Goal: Information Seeking & Learning: Learn about a topic

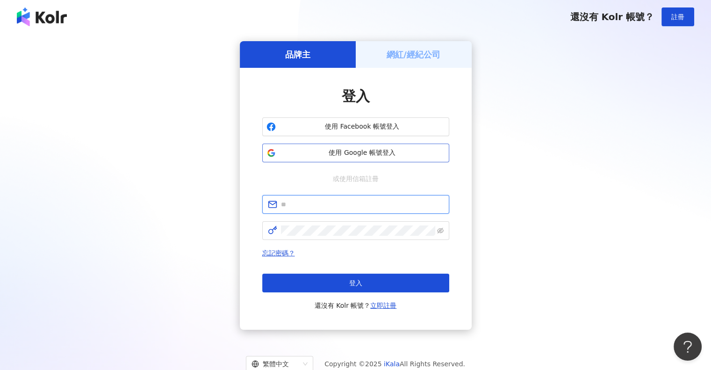
type input "**********"
click at [365, 151] on span "使用 Google 帳號登入" at bounding box center [362, 152] width 165 height 9
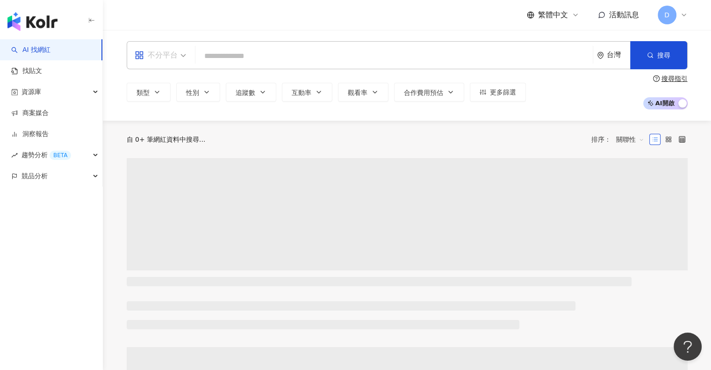
click at [176, 59] on div "不分平台" at bounding box center [156, 55] width 43 height 15
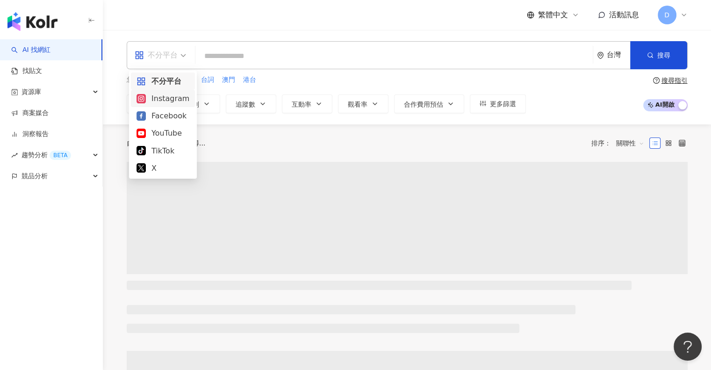
click at [167, 113] on div "Facebook" at bounding box center [162, 116] width 53 height 12
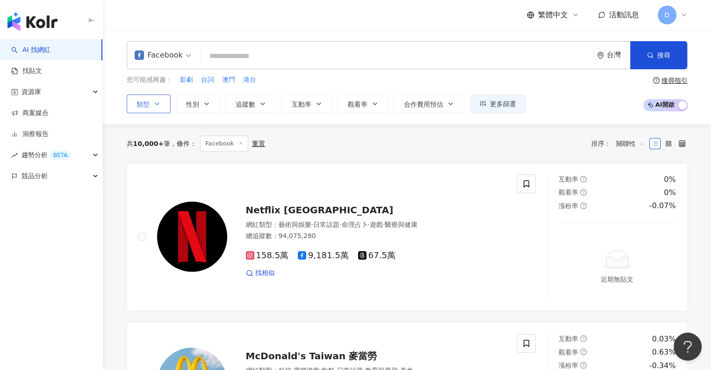
click at [157, 111] on button "類型" at bounding box center [149, 103] width 44 height 19
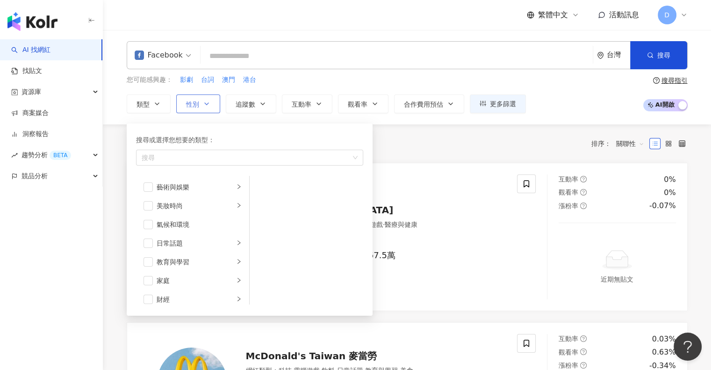
click at [187, 104] on span "性別" at bounding box center [192, 103] width 13 height 7
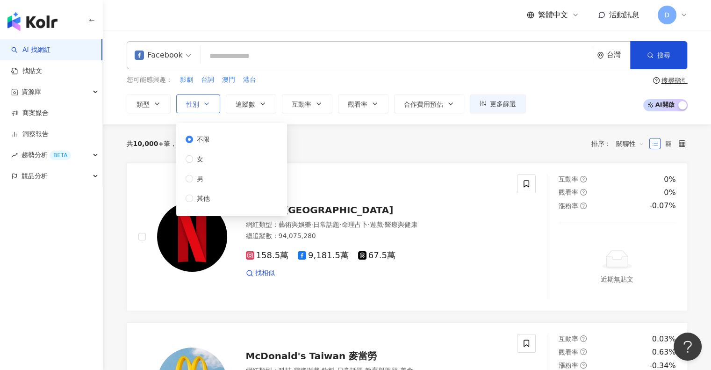
click at [204, 103] on icon "button" at bounding box center [206, 103] width 7 height 7
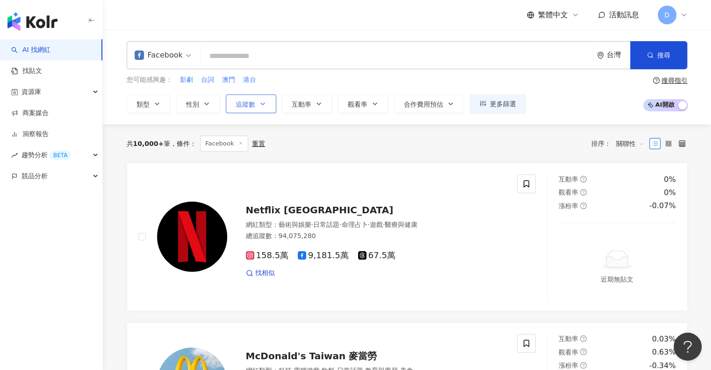
click at [245, 101] on span "追蹤數" at bounding box center [246, 103] width 20 height 7
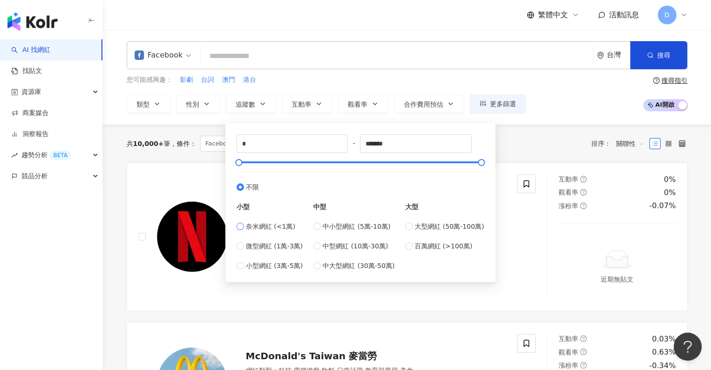
click at [271, 225] on span "奈米網紅 (<1萬)" at bounding box center [271, 226] width 50 height 10
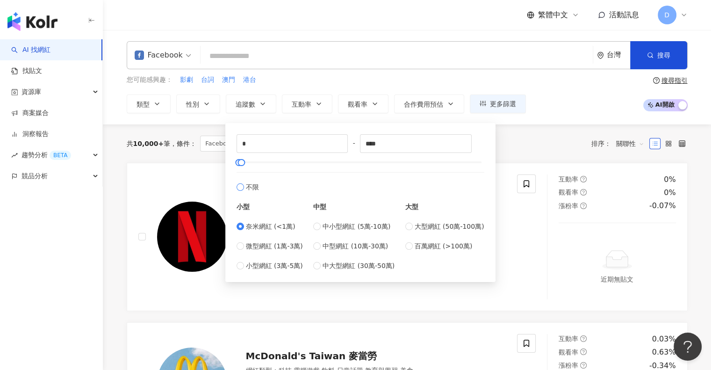
click at [249, 190] on span "不限" at bounding box center [252, 187] width 13 height 10
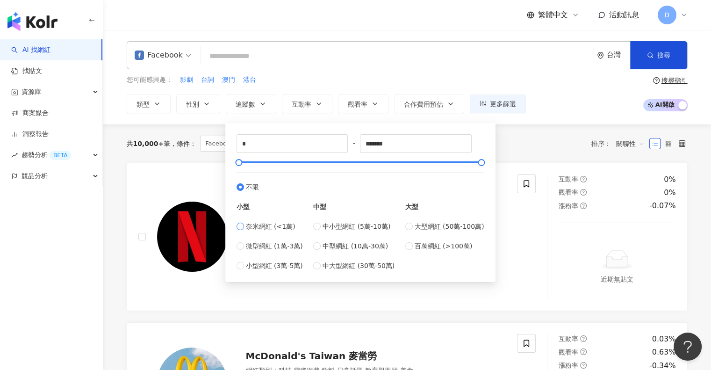
click at [278, 224] on span "奈米網紅 (<1萬)" at bounding box center [271, 226] width 50 height 10
type input "****"
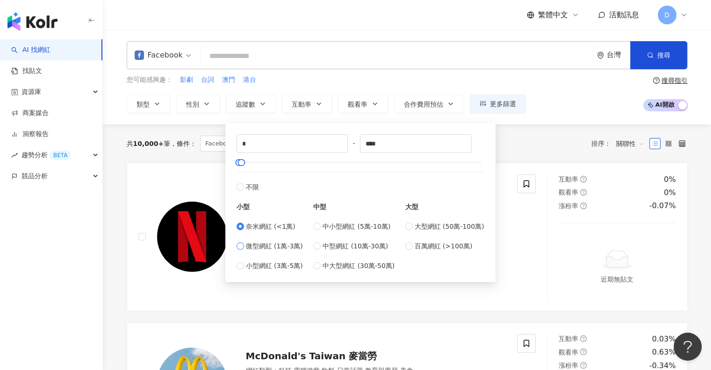
click at [268, 246] on span "微型網紅 (1萬-3萬)" at bounding box center [274, 246] width 57 height 10
click at [269, 246] on span "微型網紅 (1萬-3萬)" at bounding box center [274, 246] width 57 height 10
type input "*****"
click at [266, 223] on span "奈米網紅 (<1萬)" at bounding box center [271, 226] width 50 height 10
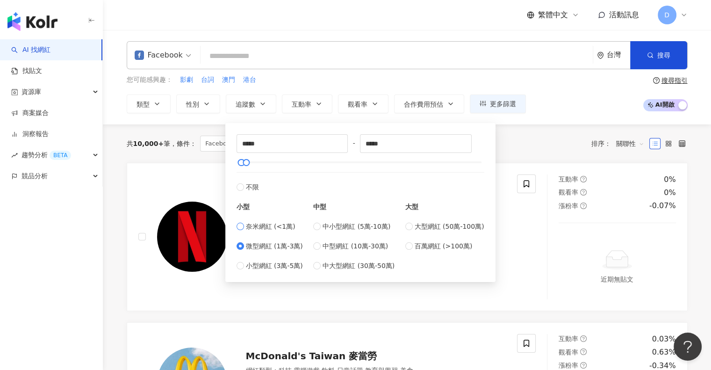
type input "*"
type input "****"
drag, startPoint x: 387, startPoint y: 143, endPoint x: 327, endPoint y: 142, distance: 59.8
click at [327, 142] on div "* - **** 不限 小型 奈米網紅 (<1萬) 微型網紅 (1萬-3萬) 小型網紅 (3萬-5萬) 中型 中小型網紅 (5萬-10萬) 中型網紅 (10萬…" at bounding box center [361, 202] width 248 height 136
click at [351, 121] on div "* - **** 不限 小型 奈米網紅 (<1萬) 微型網紅 (1萬-3萬) 小型網紅 (3萬-5萬) 中型 中小型網紅 (5萬-10萬) 中型網紅 (10萬…" at bounding box center [360, 200] width 270 height 164
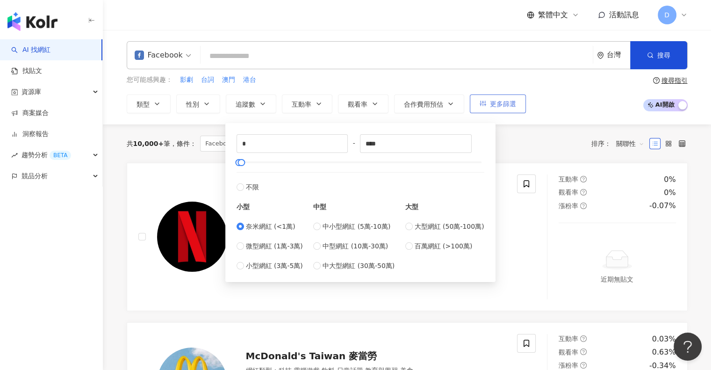
click at [490, 106] on span "更多篩選" at bounding box center [503, 103] width 26 height 7
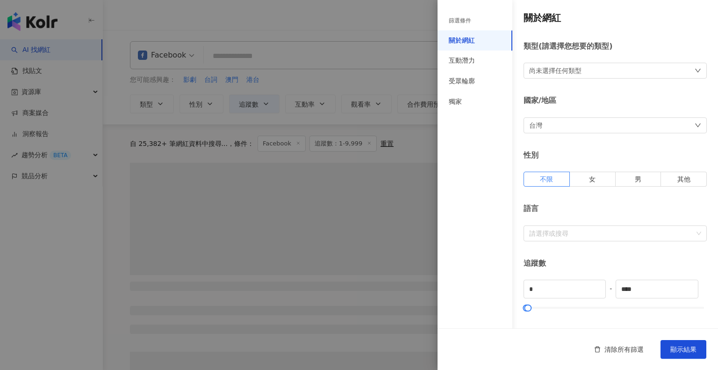
type input "****"
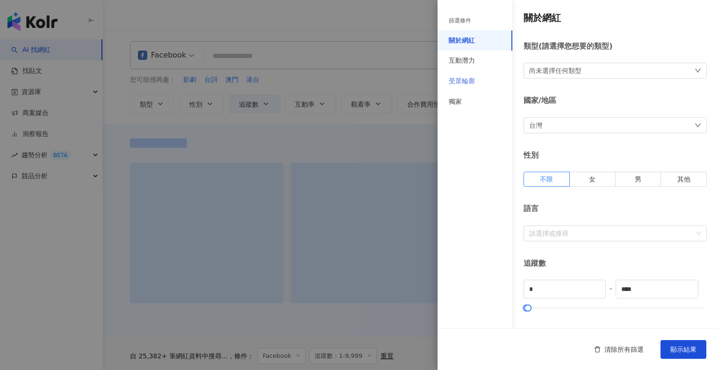
click at [475, 84] on div "受眾輪廓" at bounding box center [475, 81] width 75 height 21
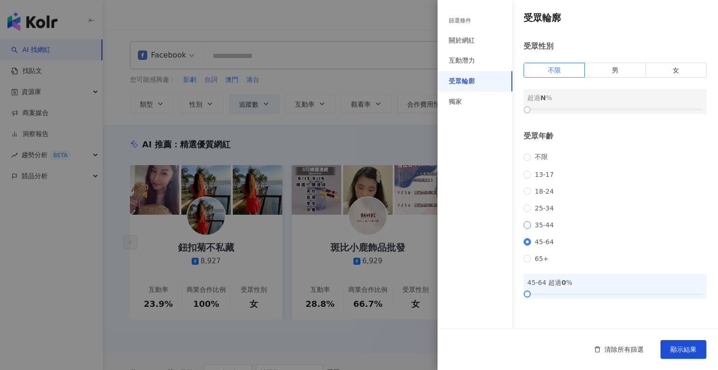
click at [533, 229] on span "35-44" at bounding box center [544, 224] width 27 height 7
drag, startPoint x: 530, startPoint y: 302, endPoint x: 574, endPoint y: 308, distance: 44.3
click at [574, 296] on div at bounding box center [570, 293] width 5 height 5
click at [674, 349] on span "顯示結果" at bounding box center [683, 348] width 26 height 7
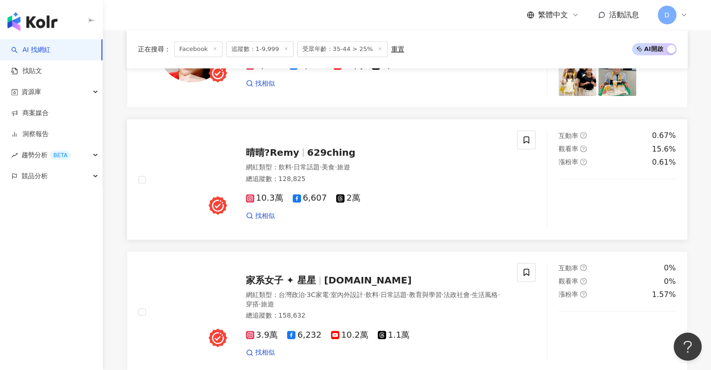
scroll to position [421, 0]
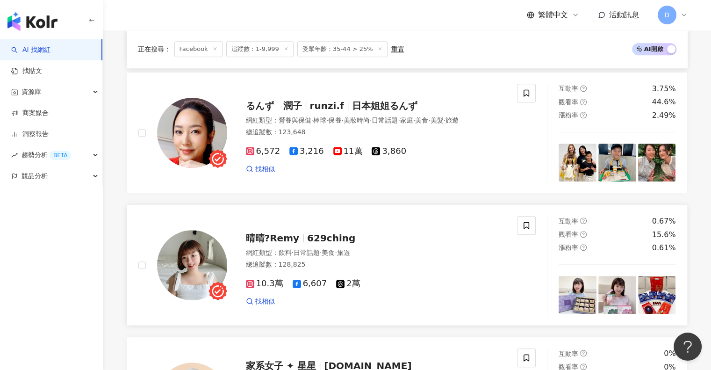
click at [301, 242] on span "晴晴?Remy" at bounding box center [276, 237] width 61 height 11
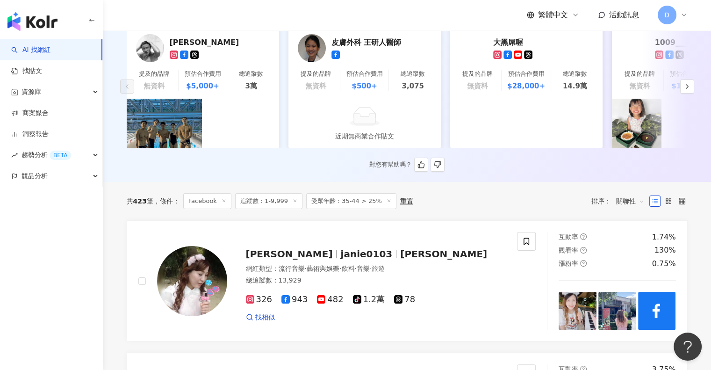
scroll to position [0, 0]
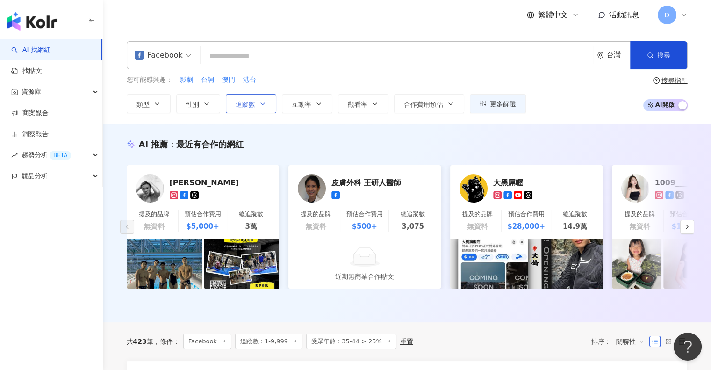
click at [250, 105] on span "追蹤數" at bounding box center [246, 103] width 20 height 7
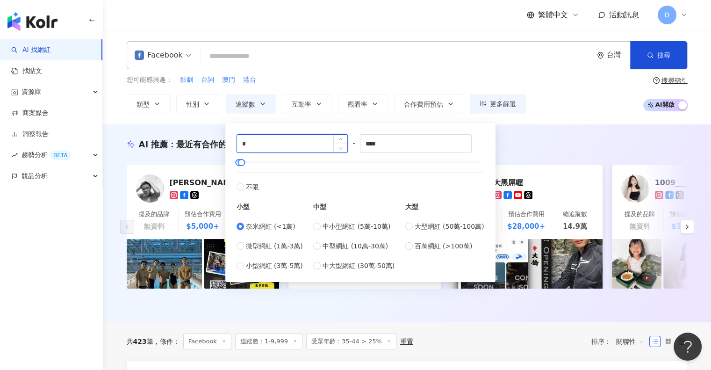
click at [251, 142] on input "*" at bounding box center [292, 144] width 111 height 18
type input "****"
click at [578, 131] on div "AI 推薦 ： 最近有合作的網紅 Jordi林昀蒂 提及的品牌 無資料 預估合作費用 $5,000+ 總追蹤數 3萬 皮膚外科 王研人醫師 提及的品牌 無資料…" at bounding box center [407, 223] width 608 height 198
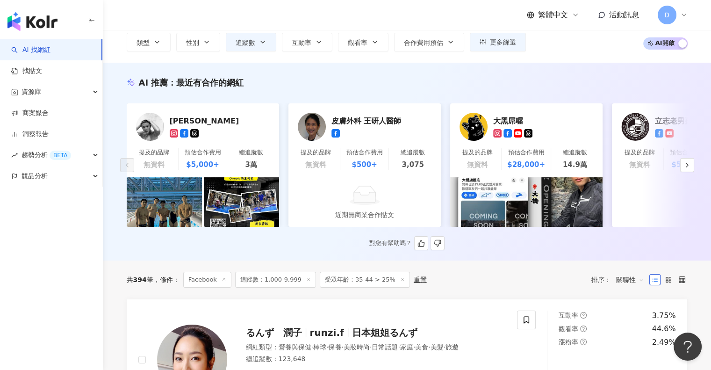
scroll to position [140, 0]
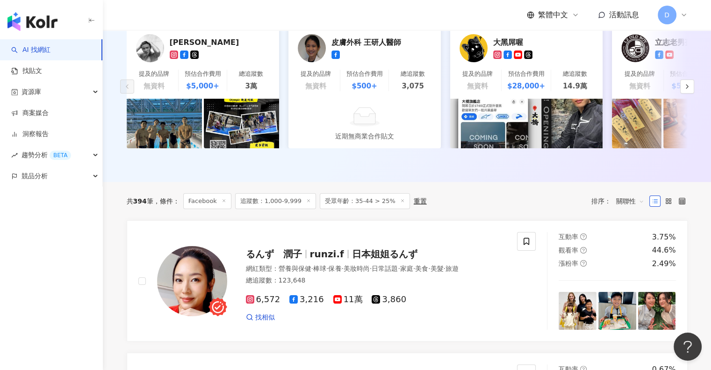
click at [360, 206] on span "受眾年齡：35-44 > 25%" at bounding box center [365, 201] width 90 height 16
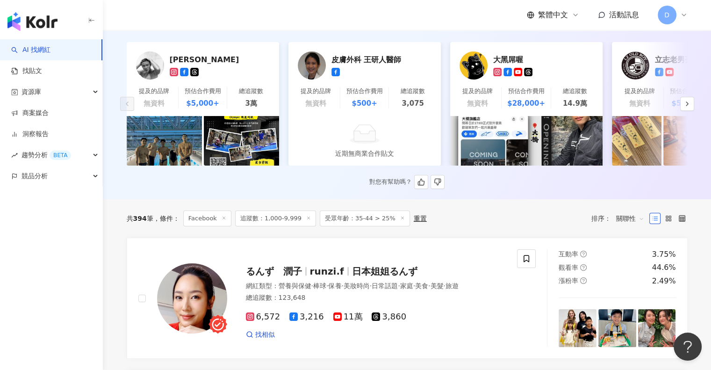
scroll to position [0, 0]
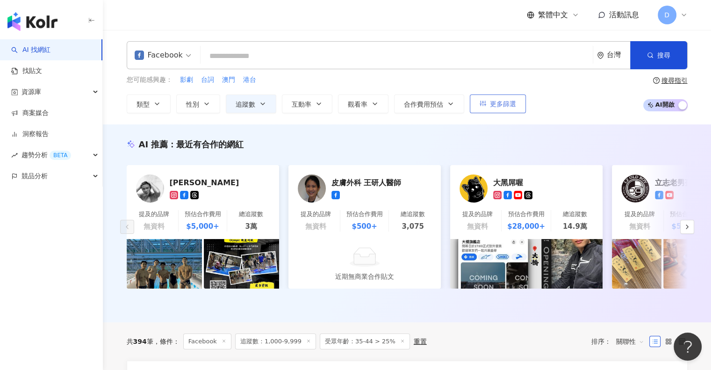
click at [490, 102] on span "更多篩選" at bounding box center [503, 103] width 26 height 7
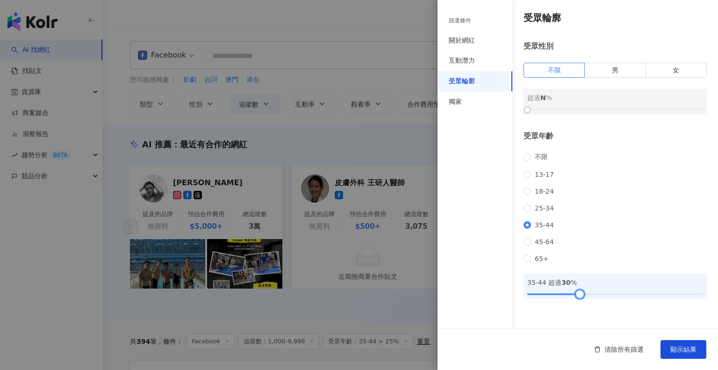
drag, startPoint x: 572, startPoint y: 308, endPoint x: 580, endPoint y: 308, distance: 8.0
click at [580, 296] on div at bounding box center [579, 293] width 5 height 5
click at [692, 353] on span "顯示結果" at bounding box center [683, 348] width 26 height 7
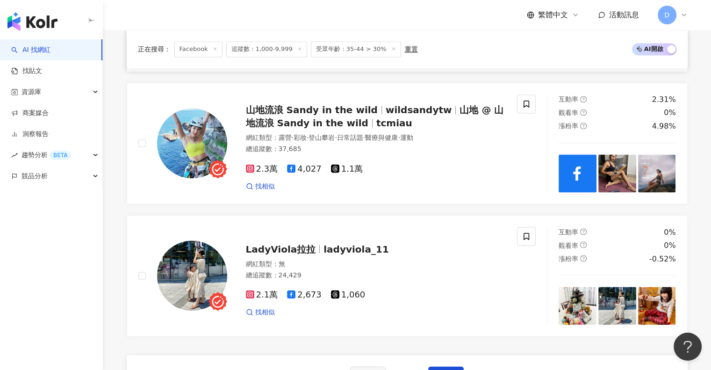
scroll to position [1730, 0]
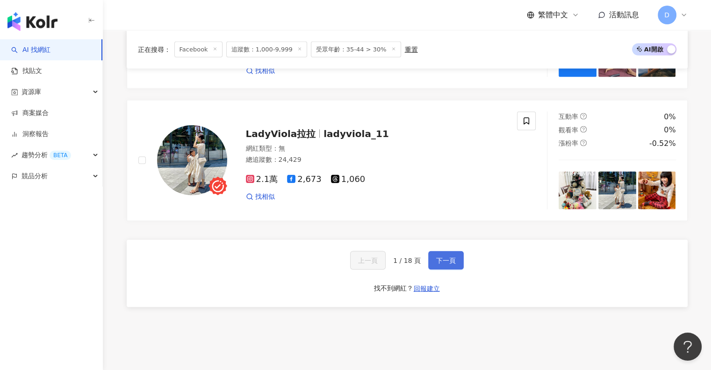
click at [454, 252] on button "下一頁" at bounding box center [446, 260] width 36 height 19
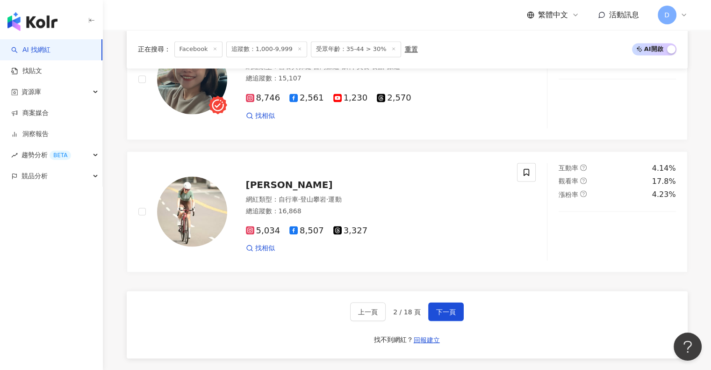
scroll to position [1735, 0]
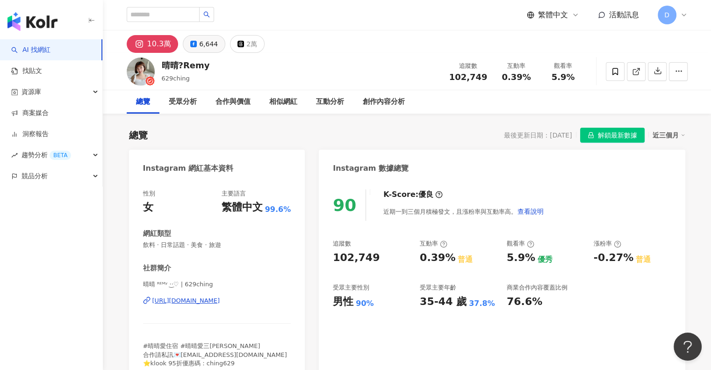
click at [202, 36] on button "6,644" at bounding box center [204, 44] width 43 height 18
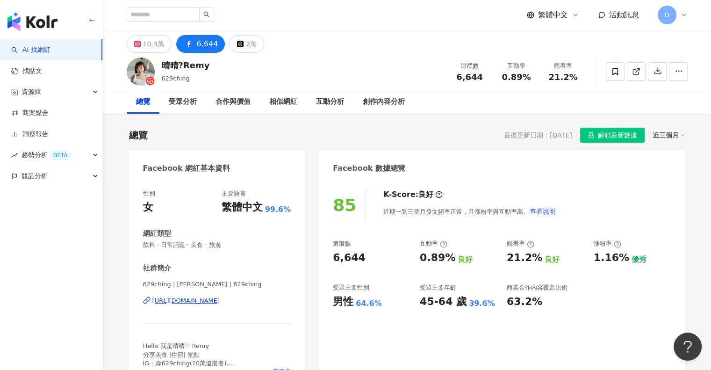
click at [217, 298] on div "[URL][DOMAIN_NAME]" at bounding box center [186, 300] width 68 height 8
